Goal: Task Accomplishment & Management: Complete application form

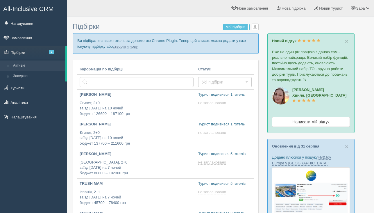
type input "2025-09-04 17:25"
click at [133, 46] on link "створити нову" at bounding box center [125, 46] width 25 height 5
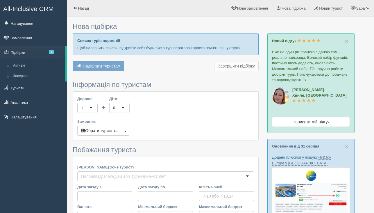
type input "7"
type input "29900"
type input "45500"
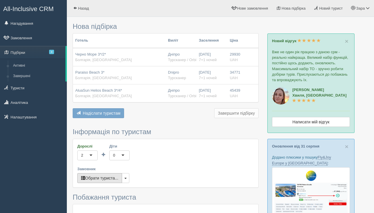
click at [99, 179] on button "Обрати туриста..." at bounding box center [99, 178] width 45 height 10
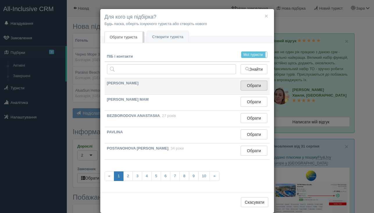
click at [248, 86] on button "Обрати" at bounding box center [253, 85] width 26 height 10
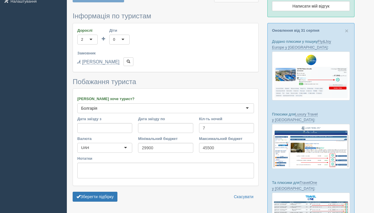
scroll to position [170, 0]
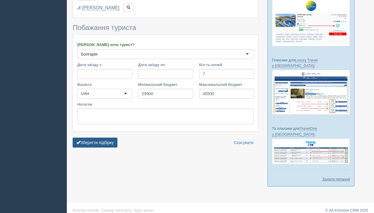
click at [107, 145] on button "Зберегти підбірку" at bounding box center [95, 142] width 45 height 10
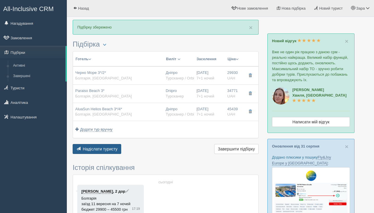
click at [107, 149] on span "Надіслати туристу" at bounding box center [100, 148] width 35 height 5
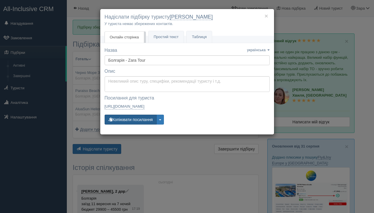
click at [129, 114] on div "Назва Назву збережено українська english eesti latviešu polski [DEMOGRAPHIC_DAT…" at bounding box center [187, 88] width 165 height 83
click at [129, 118] on button "Копіювати посилання" at bounding box center [131, 119] width 52 height 10
click at [135, 118] on button "Копіювати посилання" at bounding box center [131, 119] width 52 height 10
